Goal: Task Accomplishment & Management: Use online tool/utility

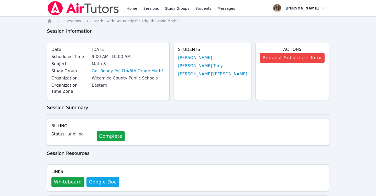
click at [151, 10] on link "Sessions" at bounding box center [151, 8] width 18 height 16
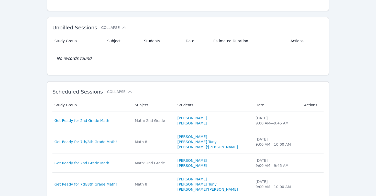
scroll to position [76, 0]
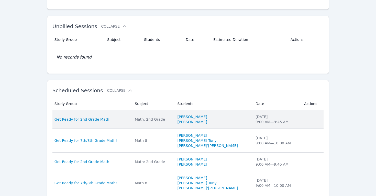
click at [81, 118] on span "Get Ready for 2nd Grade Math!" at bounding box center [83, 119] width 56 height 5
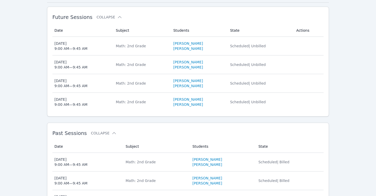
scroll to position [134, 0]
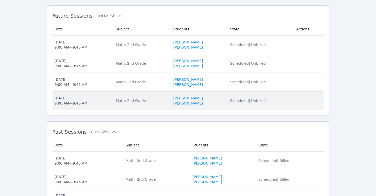
click at [69, 98] on div "[DATE] 9:00 AM — 9:45 AM" at bounding box center [71, 101] width 33 height 10
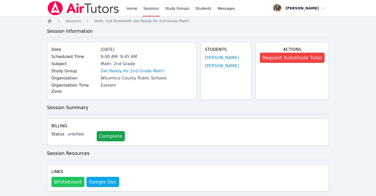
click at [66, 177] on button "Whiteboard" at bounding box center [67, 182] width 33 height 10
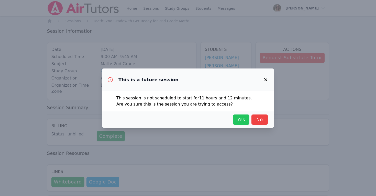
click at [239, 117] on span "Yes" at bounding box center [241, 119] width 11 height 7
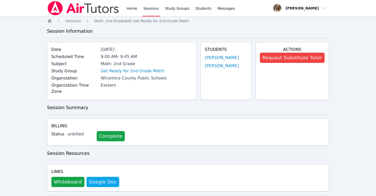
click at [151, 8] on link "Sessions" at bounding box center [151, 8] width 18 height 16
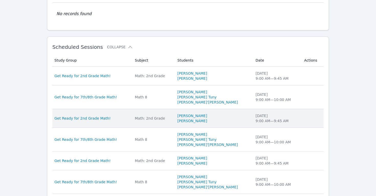
scroll to position [121, 0]
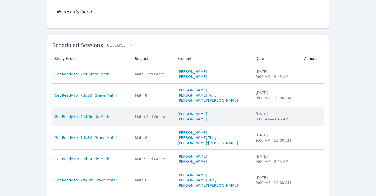
click at [73, 117] on span "Get Ready for 2nd Grade Math!" at bounding box center [83, 116] width 56 height 5
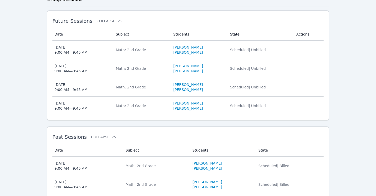
scroll to position [124, 0]
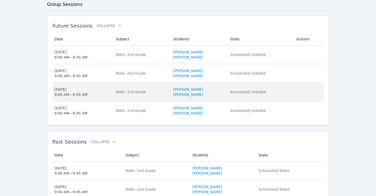
click at [70, 93] on div "[DATE] 9:00 AM — 9:45 AM" at bounding box center [71, 92] width 33 height 10
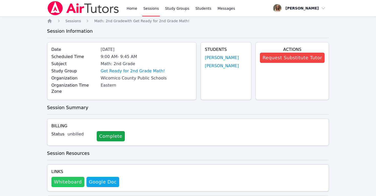
click at [68, 177] on button "Whiteboard" at bounding box center [67, 182] width 33 height 10
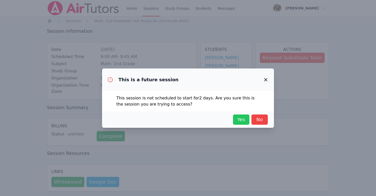
click at [242, 118] on span "Yes" at bounding box center [241, 119] width 11 height 7
